Goal: Task Accomplishment & Management: Manage account settings

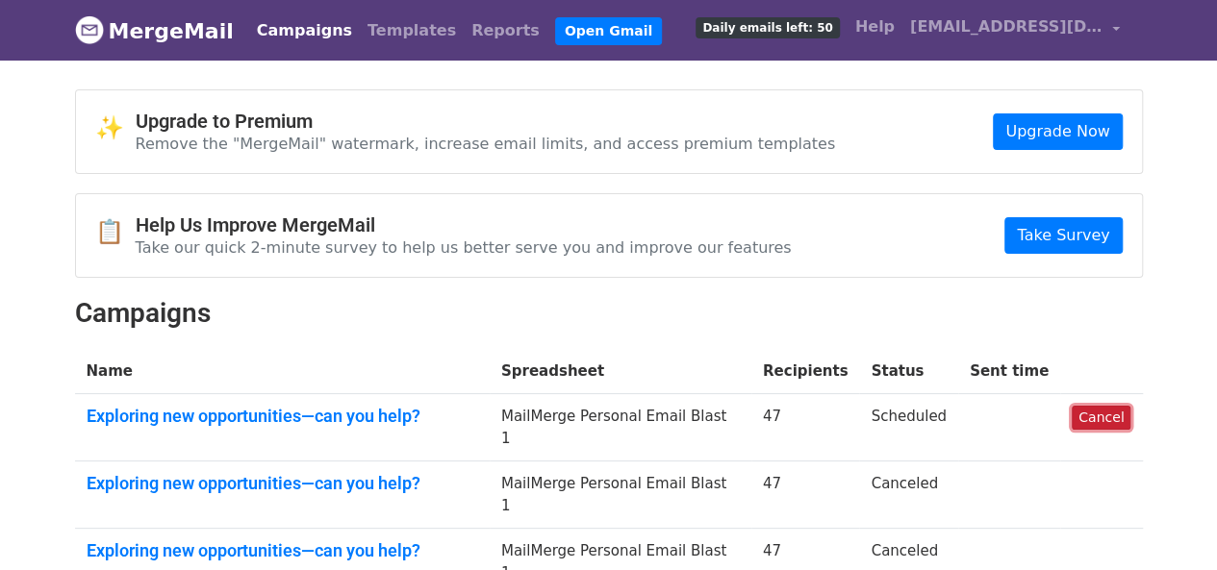
click at [1089, 415] on link "Cancel" at bounding box center [1100, 418] width 59 height 24
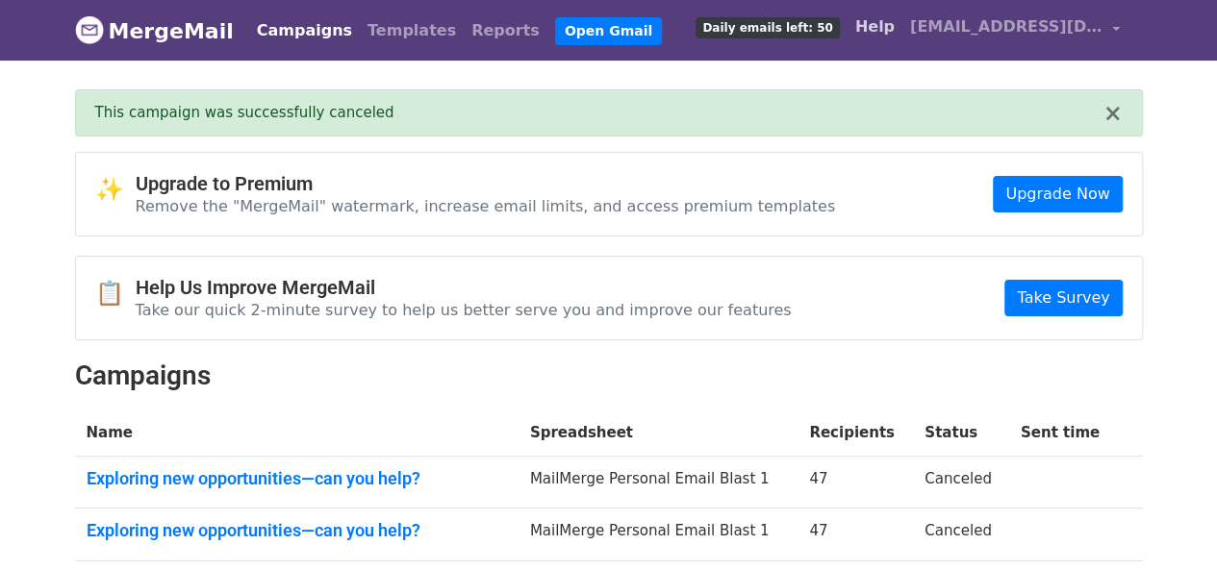
click at [885, 30] on link "Help" at bounding box center [874, 27] width 55 height 38
click at [1118, 31] on link "[EMAIL_ADDRESS][DOMAIN_NAME]" at bounding box center [1014, 30] width 225 height 45
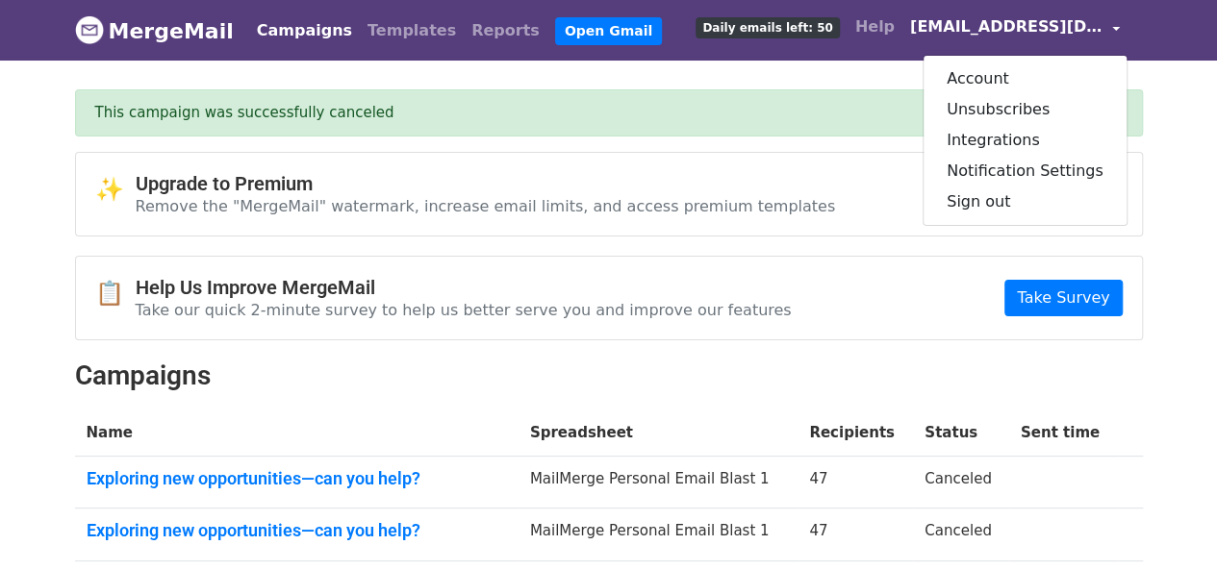
click at [138, 31] on link "MergeMail" at bounding box center [154, 31] width 159 height 40
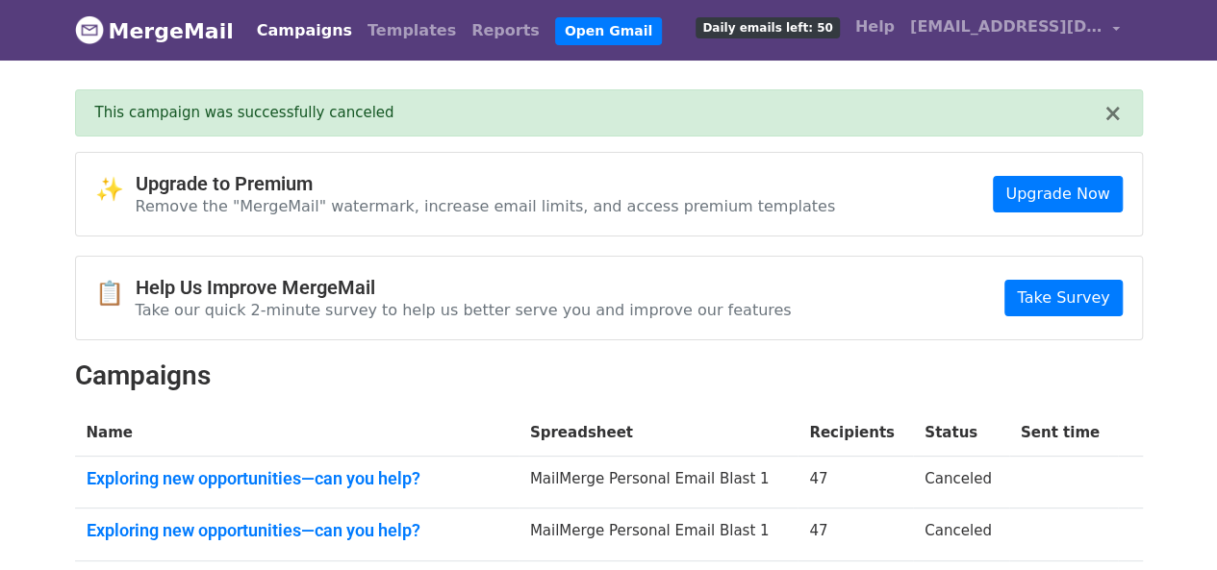
click at [138, 28] on link "MergeMail" at bounding box center [154, 31] width 159 height 40
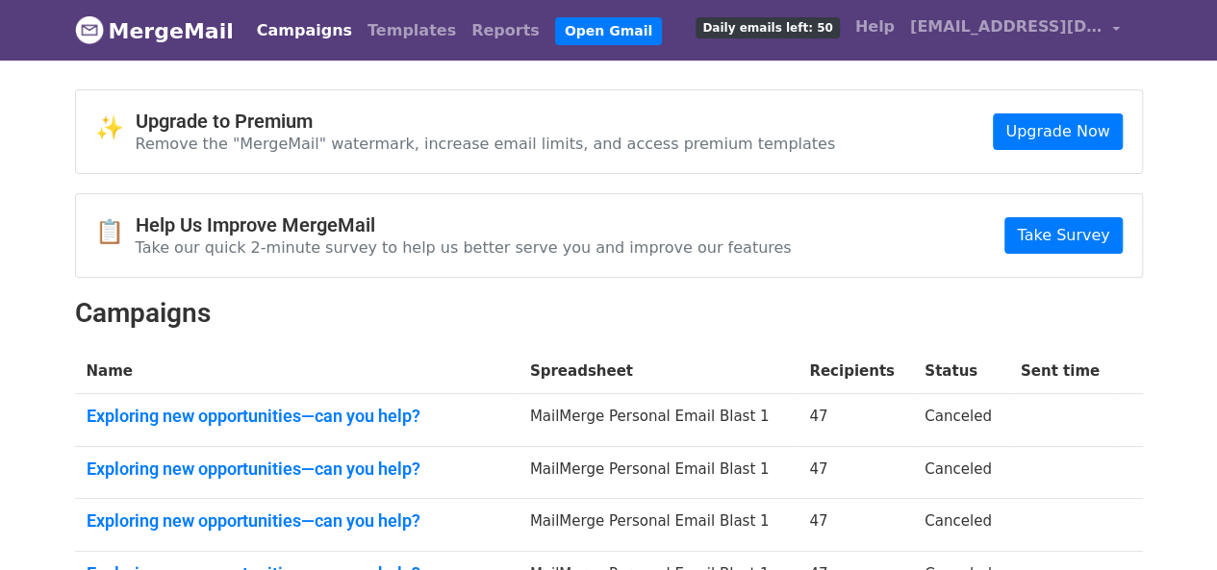
drag, startPoint x: 0, startPoint y: 0, endPoint x: 138, endPoint y: 26, distance: 140.0
click at [138, 26] on link "MergeMail" at bounding box center [154, 31] width 159 height 40
click at [1122, 26] on link "[EMAIL_ADDRESS][DOMAIN_NAME]" at bounding box center [1014, 30] width 225 height 45
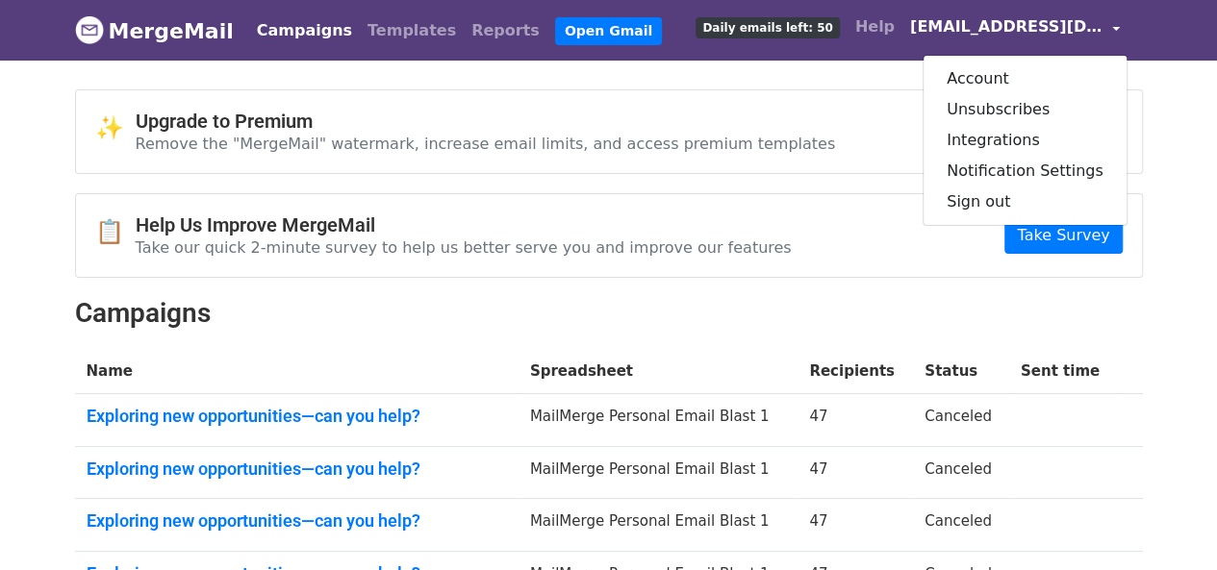
click at [1122, 26] on link "[EMAIL_ADDRESS][DOMAIN_NAME]" at bounding box center [1014, 30] width 225 height 45
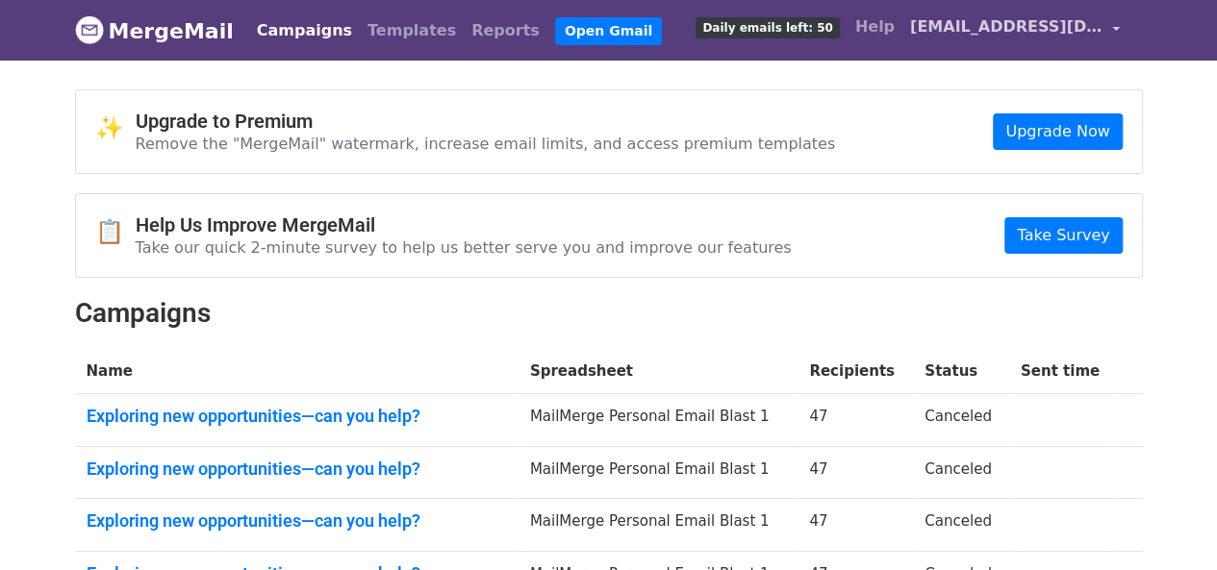
click at [1122, 26] on link "[EMAIL_ADDRESS][DOMAIN_NAME]" at bounding box center [1014, 30] width 225 height 45
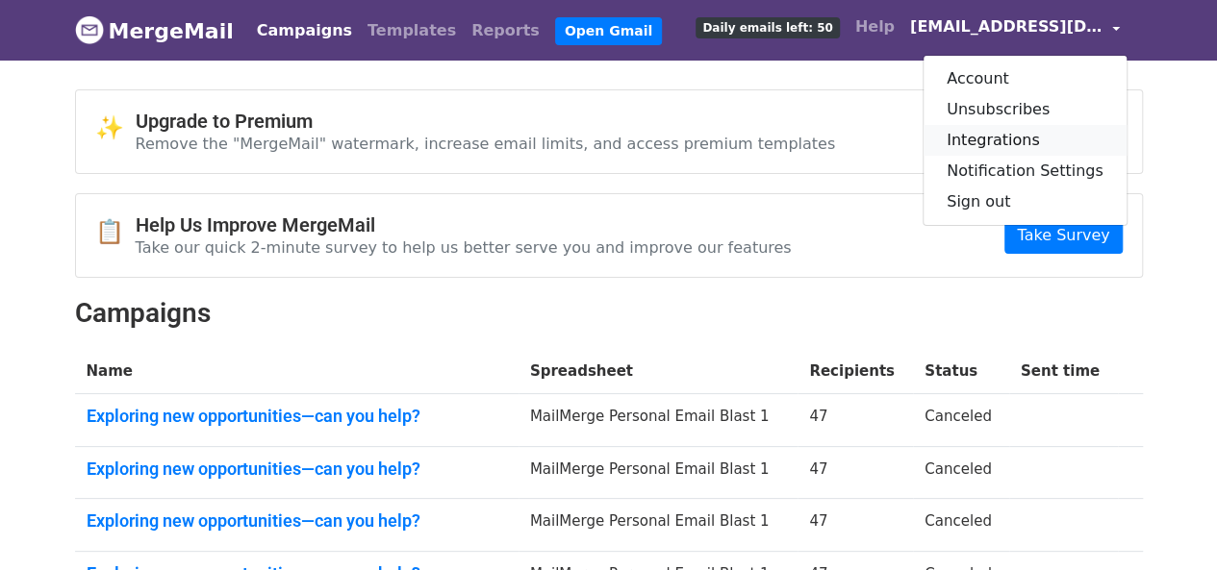
click at [1021, 137] on link "Integrations" at bounding box center [1024, 140] width 203 height 31
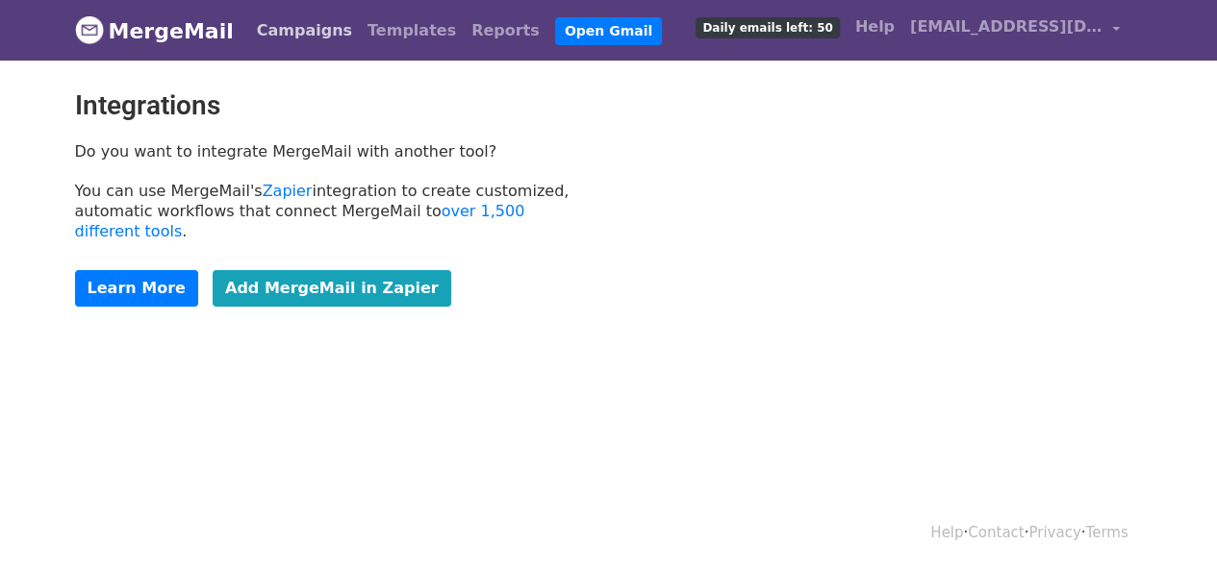
click at [271, 28] on link "Campaigns" at bounding box center [304, 31] width 111 height 38
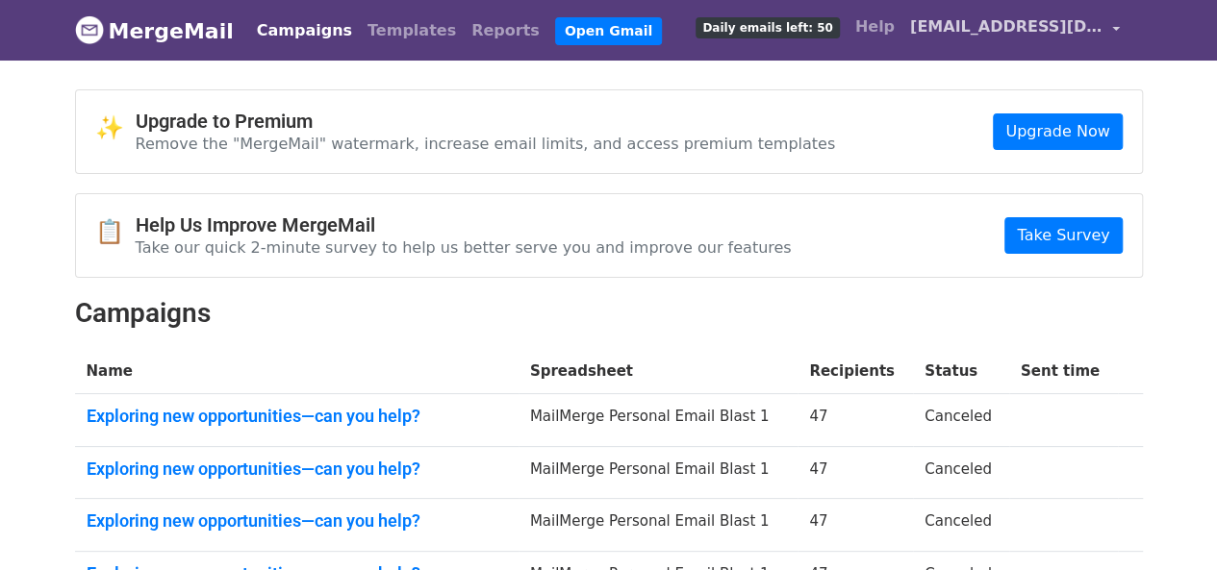
click at [1115, 28] on link "[EMAIL_ADDRESS][DOMAIN_NAME]" at bounding box center [1014, 30] width 225 height 45
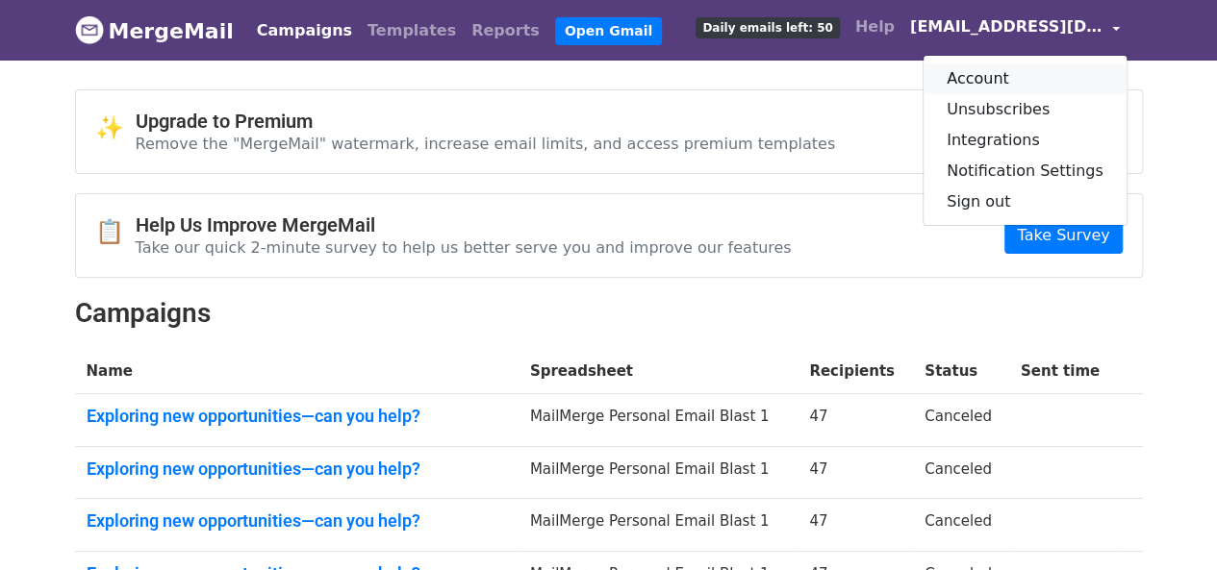
click at [1004, 76] on link "Account" at bounding box center [1024, 78] width 203 height 31
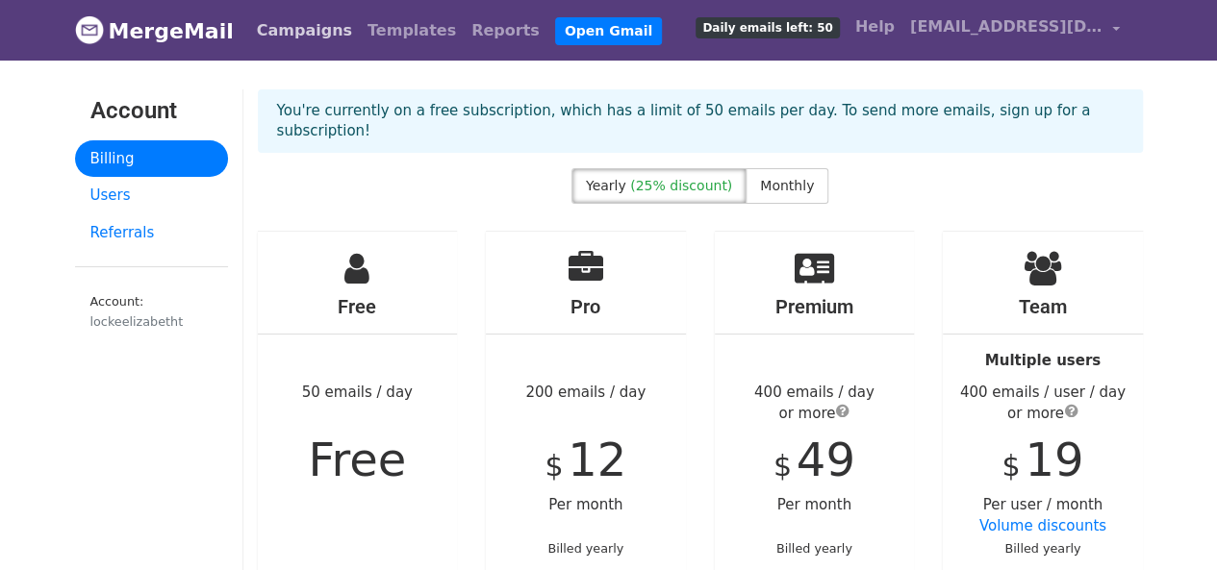
click at [284, 18] on link "Campaigns" at bounding box center [304, 31] width 111 height 38
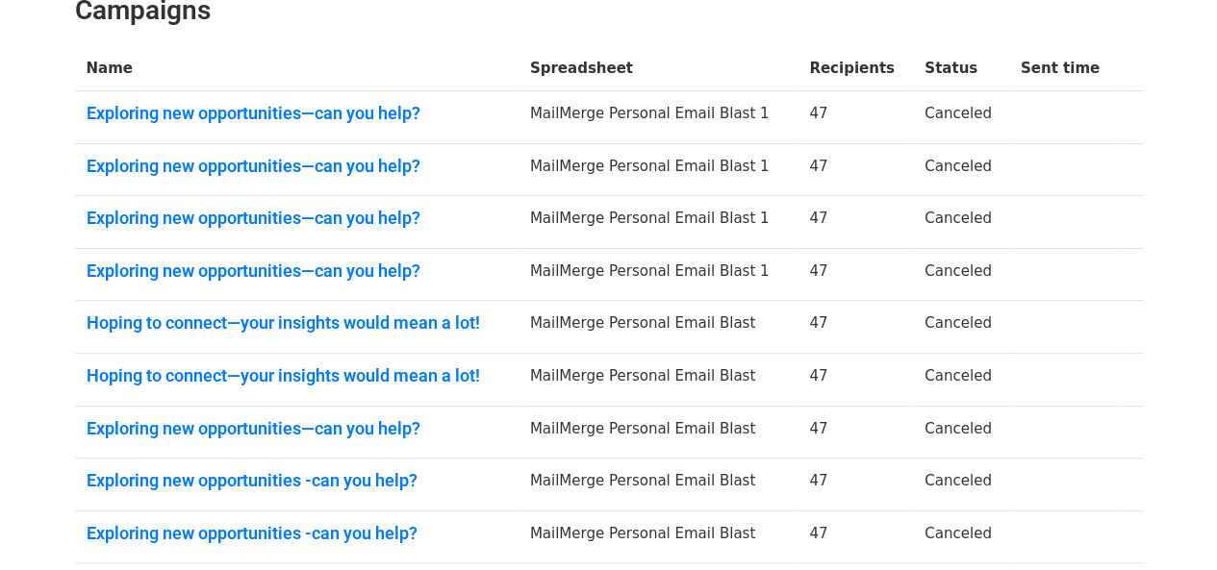
scroll to position [548, 0]
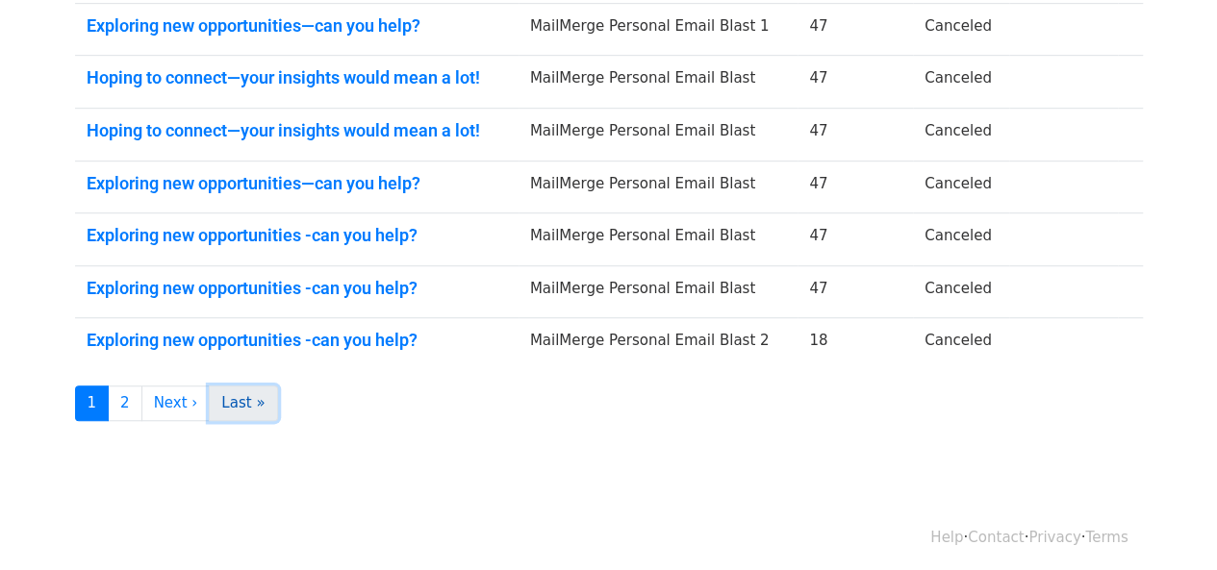
click at [215, 390] on link "Last »" at bounding box center [243, 404] width 68 height 36
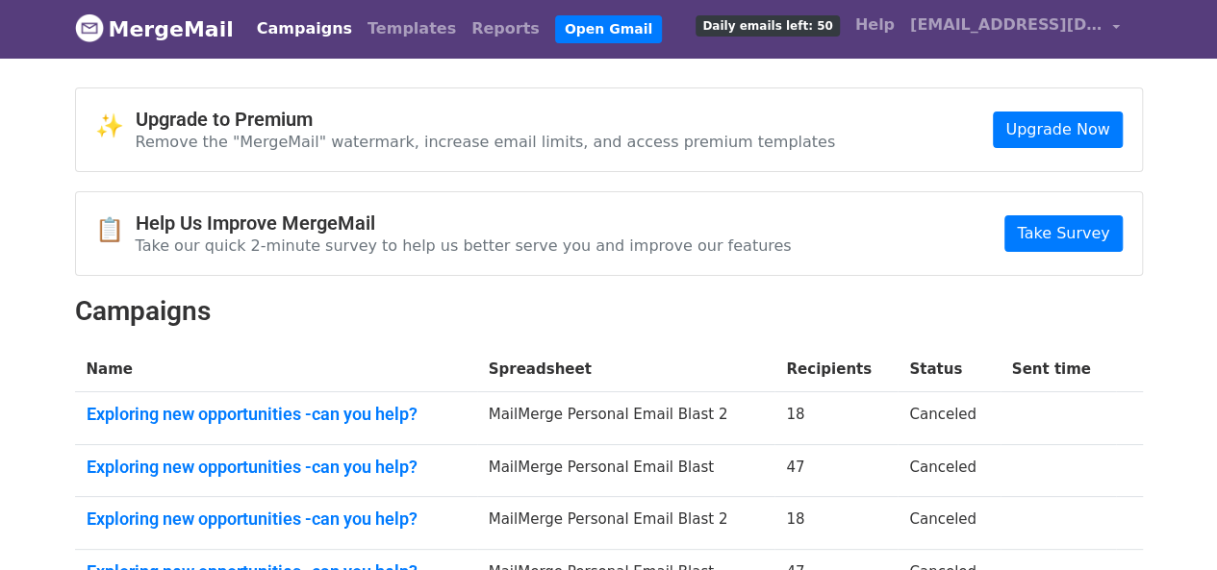
scroll to position [287, 0]
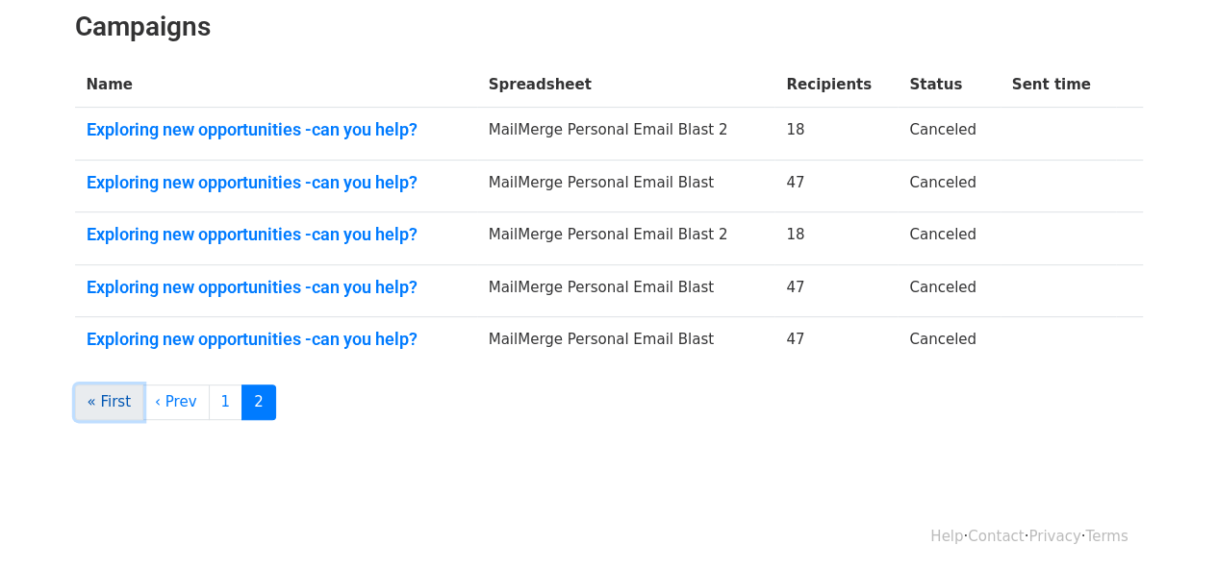
click at [125, 400] on link "« First" at bounding box center [109, 403] width 69 height 36
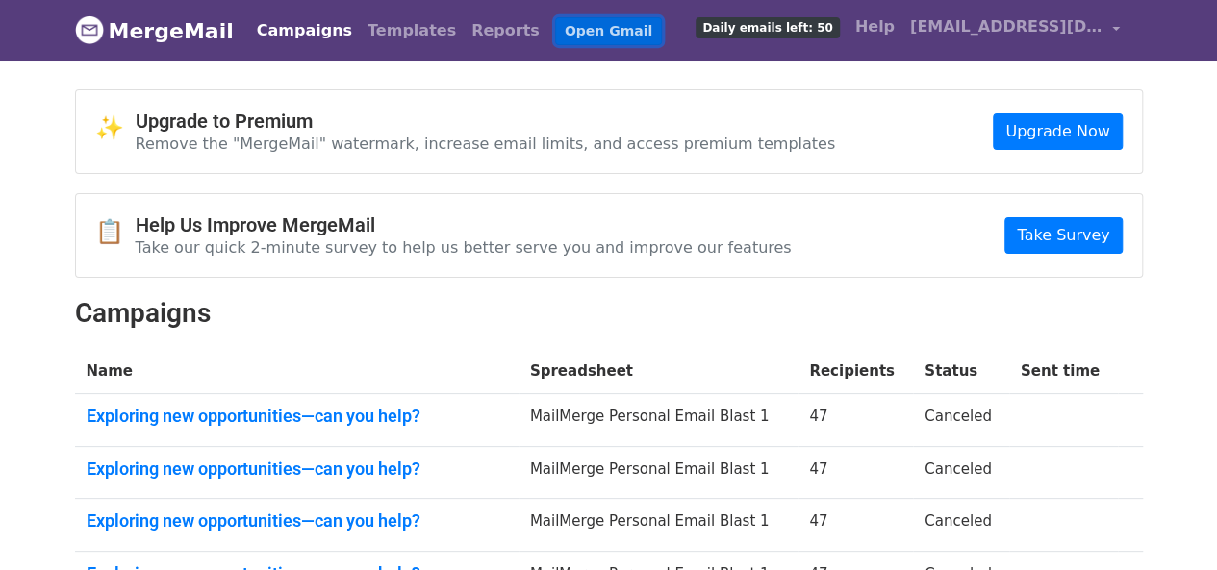
click at [555, 32] on link "Open Gmail" at bounding box center [608, 31] width 107 height 28
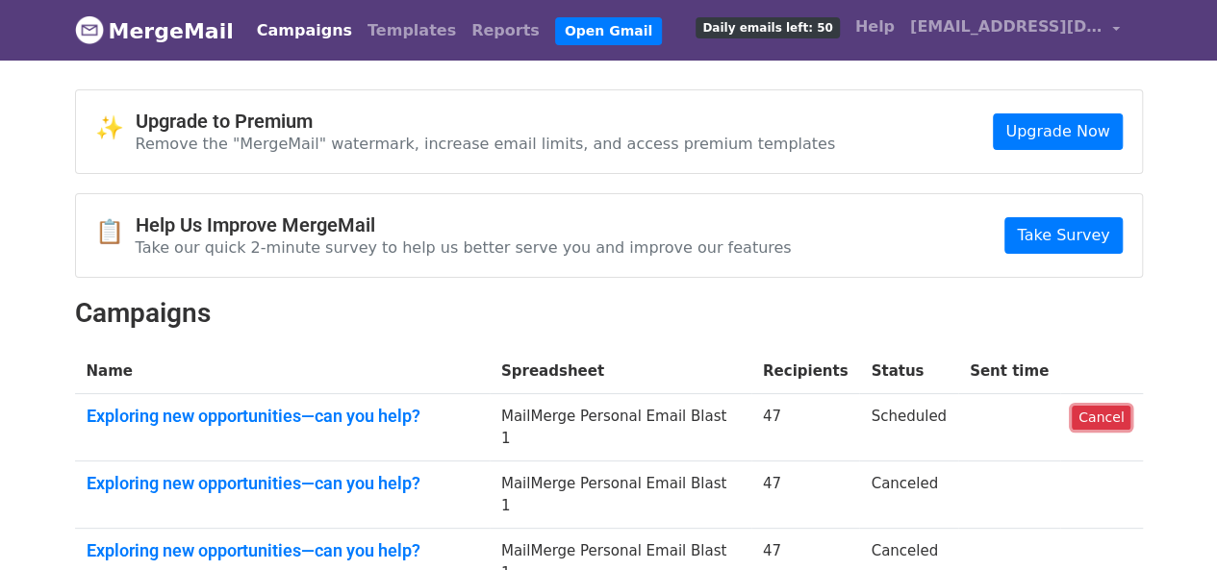
drag, startPoint x: 1098, startPoint y: 412, endPoint x: 691, endPoint y: 101, distance: 512.6
click at [1098, 412] on link "Cancel" at bounding box center [1100, 418] width 59 height 24
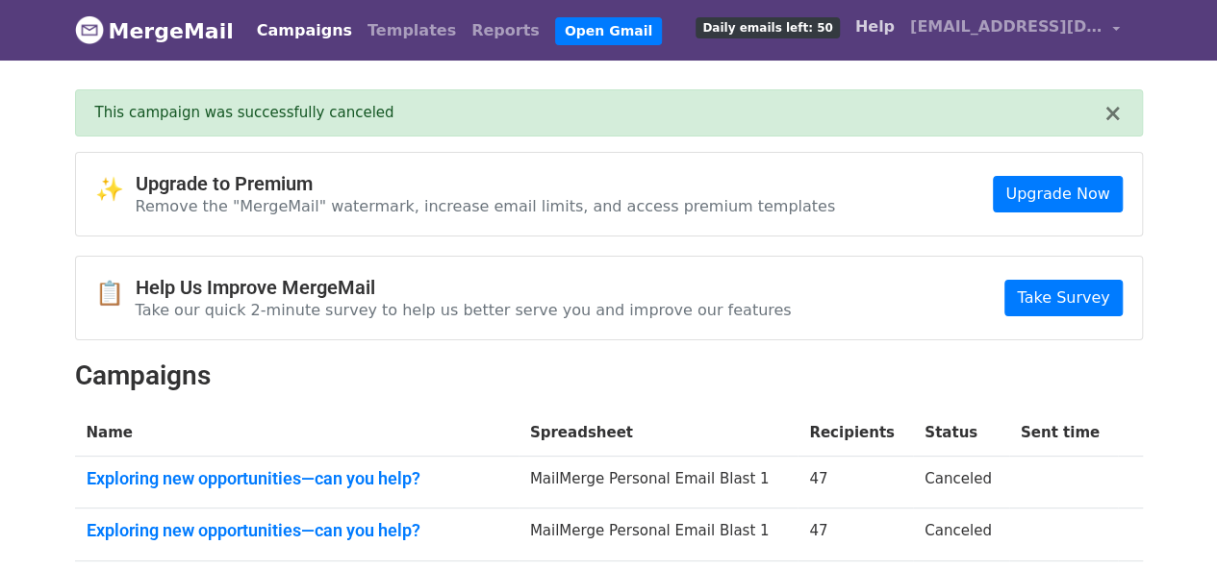
drag, startPoint x: 0, startPoint y: 0, endPoint x: 869, endPoint y: 24, distance: 869.8
click at [869, 24] on link "Help" at bounding box center [874, 27] width 55 height 38
click at [311, 29] on link "Campaigns" at bounding box center [304, 31] width 111 height 38
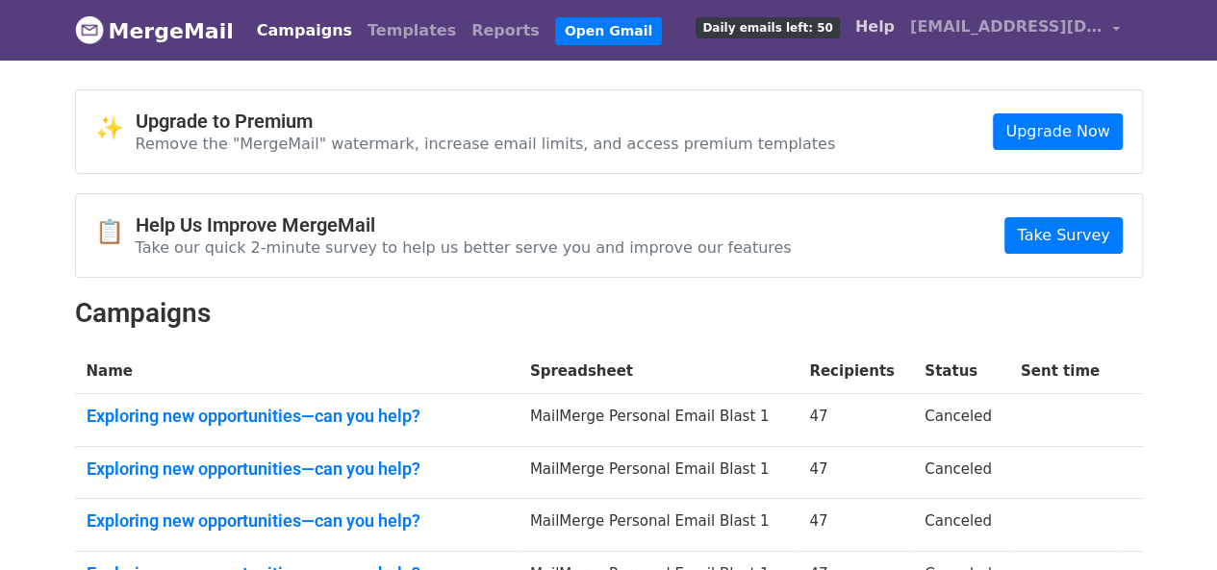
click at [877, 35] on link "Help" at bounding box center [874, 27] width 55 height 38
